Goal: Transaction & Acquisition: Purchase product/service

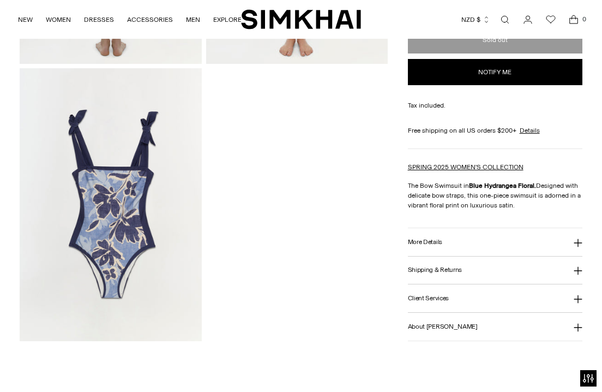
scroll to position [865, 0]
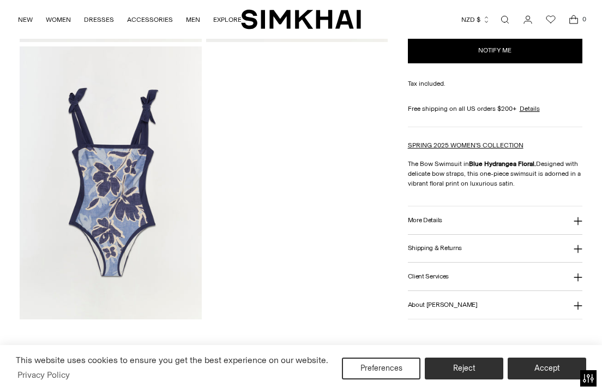
click at [146, 96] on img at bounding box center [111, 182] width 182 height 273
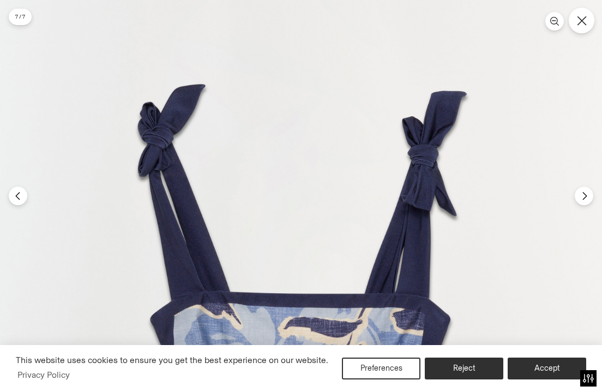
click at [586, 25] on button "Close" at bounding box center [582, 21] width 26 height 26
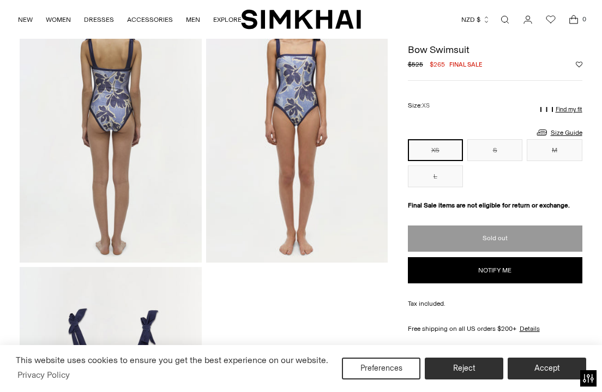
scroll to position [403, 0]
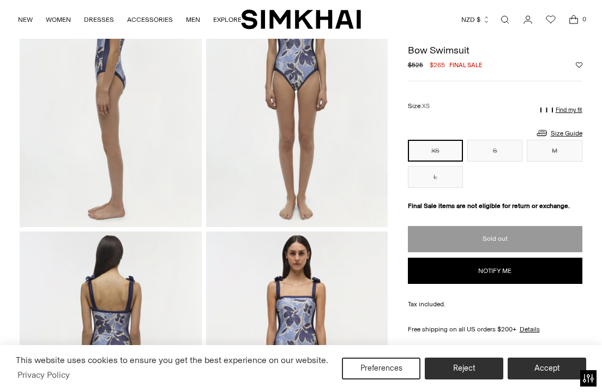
click at [119, 286] on img at bounding box center [111, 367] width 182 height 273
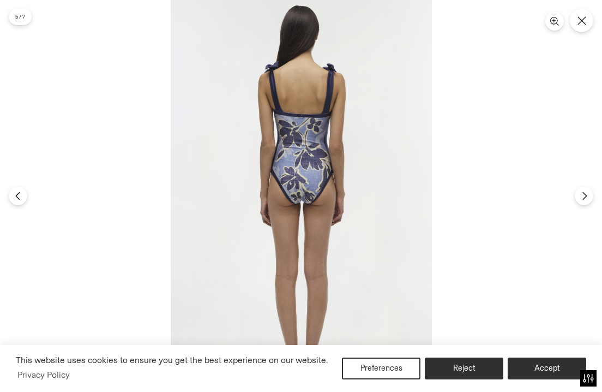
click at [289, 65] on img at bounding box center [301, 196] width 261 height 392
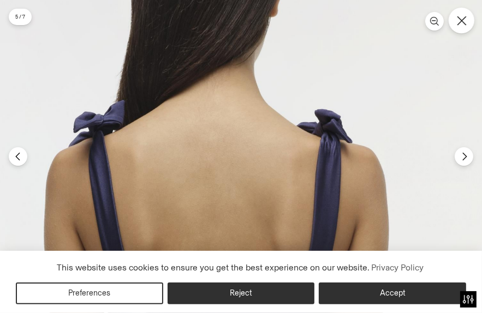
click at [469, 25] on button "Close" at bounding box center [461, 21] width 26 height 26
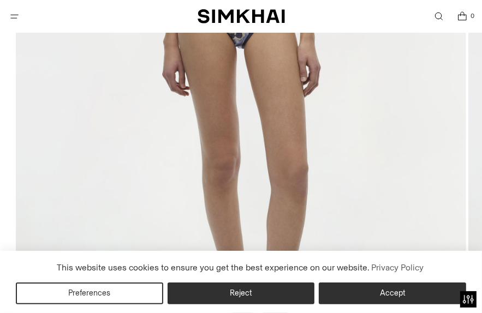
scroll to position [368, 0]
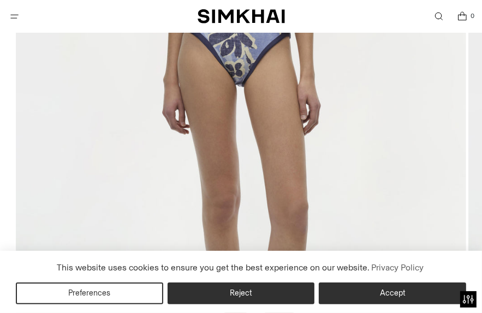
click at [261, 83] on img at bounding box center [241, 89] width 450 height 675
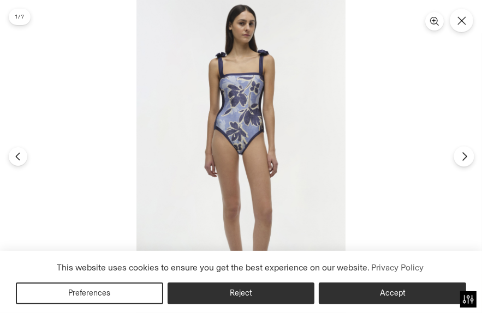
click at [465, 160] on icon "Next" at bounding box center [464, 157] width 10 height 10
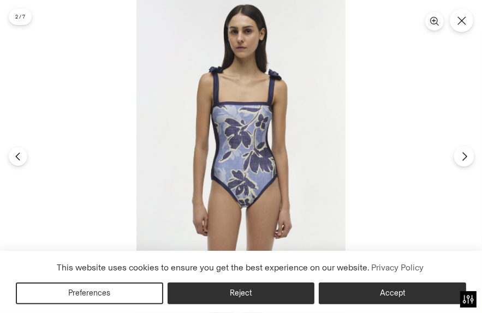
click at [465, 160] on icon "Next" at bounding box center [464, 157] width 10 height 10
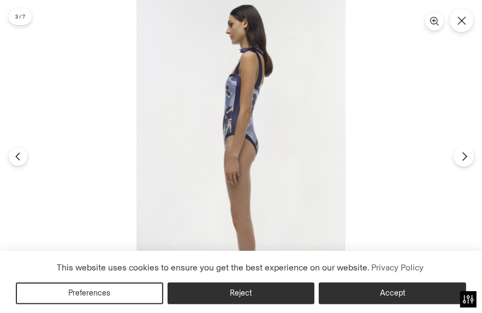
click at [465, 160] on icon "Next" at bounding box center [464, 157] width 10 height 10
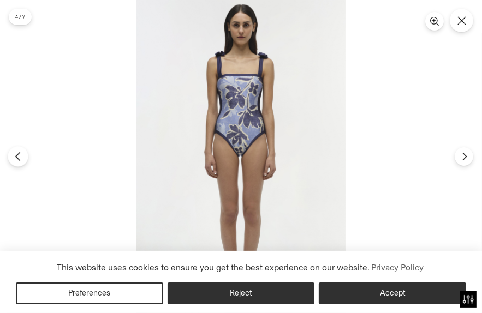
click at [13, 151] on button "Previous" at bounding box center [18, 156] width 20 height 20
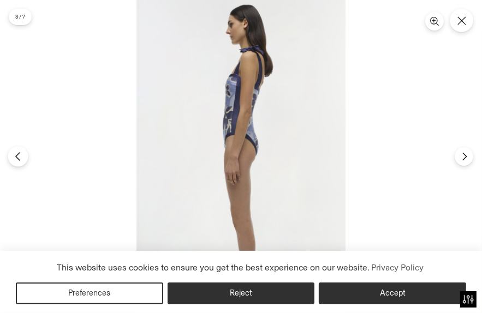
click at [13, 151] on button "Previous" at bounding box center [18, 156] width 20 height 20
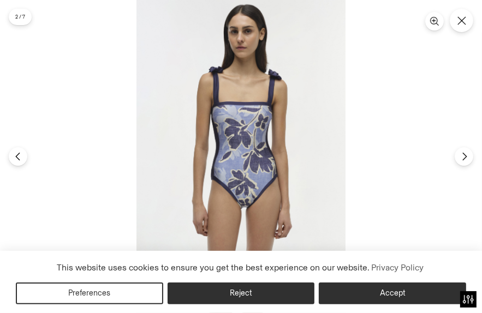
click at [195, 77] on img at bounding box center [240, 156] width 209 height 313
